Goal: Book appointment/travel/reservation

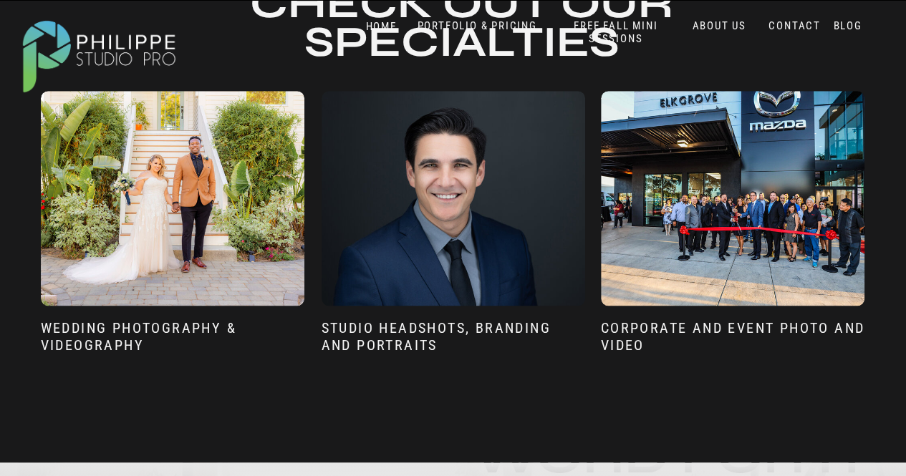
scroll to position [815, 0]
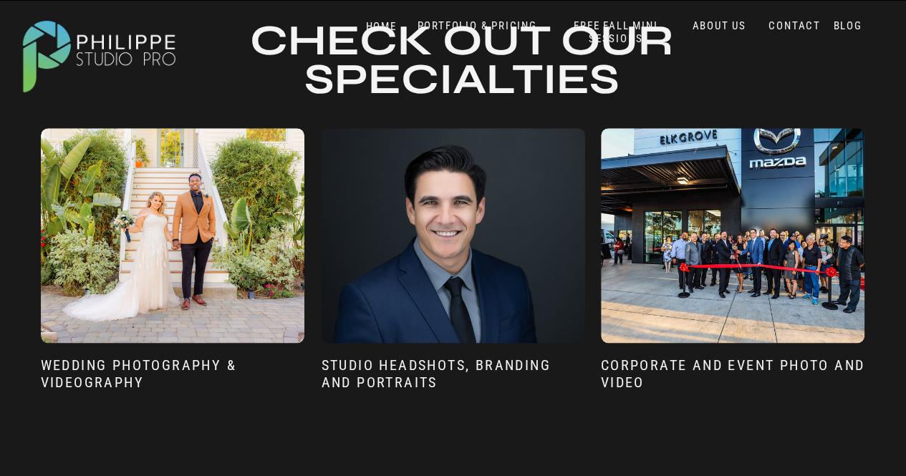
click at [452, 268] on div at bounding box center [452, 235] width 263 height 215
click at [500, 270] on div at bounding box center [452, 235] width 263 height 215
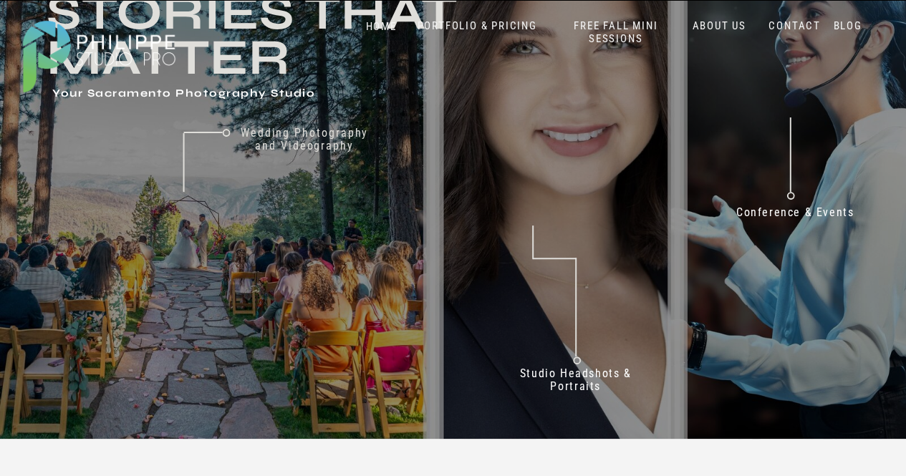
scroll to position [0, 0]
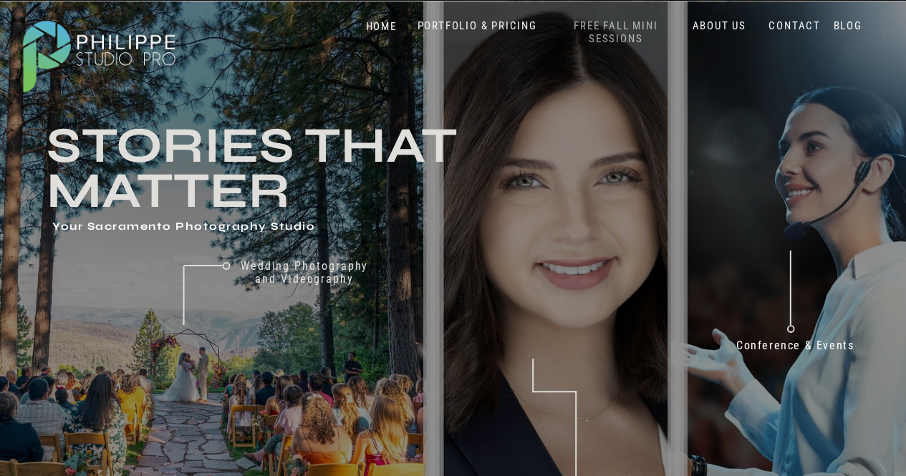
click at [606, 29] on nav "FREE FALL MINI SESSIONS" at bounding box center [615, 32] width 119 height 26
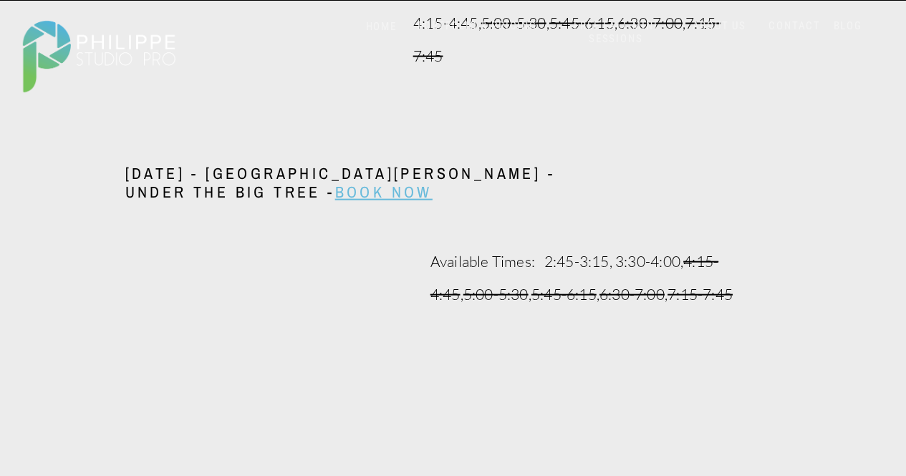
scroll to position [1490, 0]
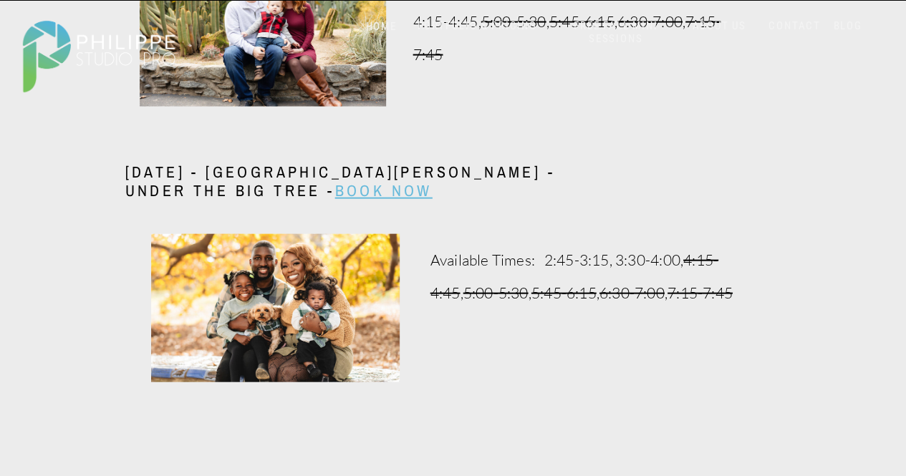
click at [215, 188] on h3 "[DATE] - [GEOGRAPHIC_DATA][PERSON_NAME] - Under the Big Tree - Book Now" at bounding box center [349, 183] width 448 height 42
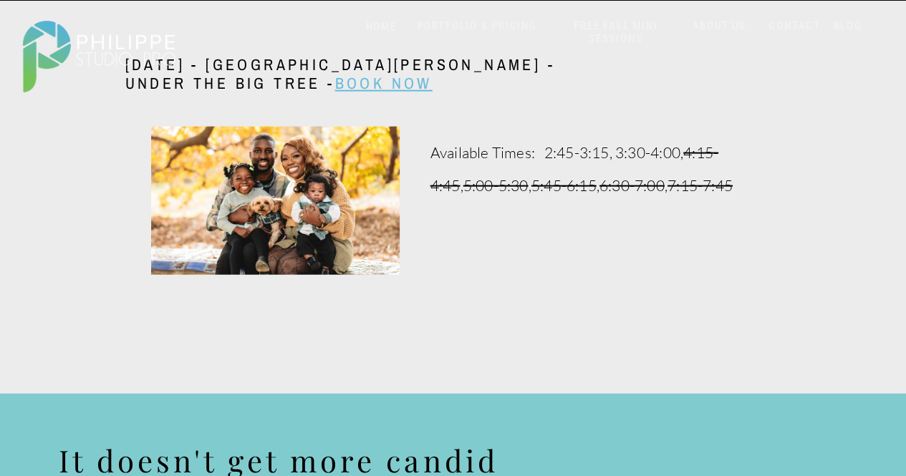
scroll to position [1598, 0]
